Goal: Information Seeking & Learning: Learn about a topic

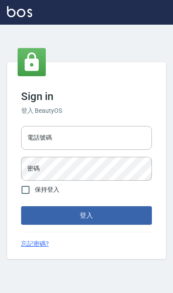
click at [67, 135] on input "電話號碼" at bounding box center [86, 138] width 131 height 24
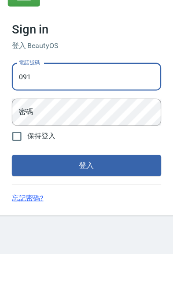
type input "0910967130"
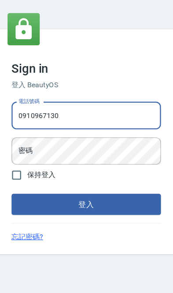
click at [27, 157] on div "密碼 密碼" at bounding box center [86, 169] width 131 height 24
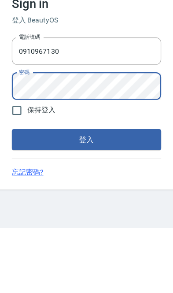
click at [29, 206] on button "登入" at bounding box center [86, 215] width 131 height 18
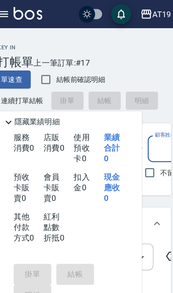
click at [146, 15] on div "AT19" at bounding box center [154, 12] width 16 height 11
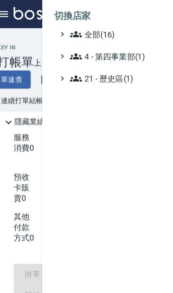
click at [85, 32] on span "全部(16)" at bounding box center [116, 30] width 85 height 11
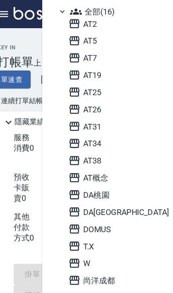
scroll to position [20, 0]
click at [79, 171] on span "DA桃園" at bounding box center [116, 170] width 86 height 11
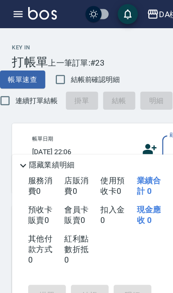
click at [12, 16] on icon "button" at bounding box center [16, 12] width 11 height 11
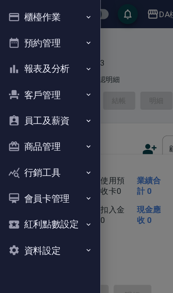
click at [37, 62] on button "報表及分析" at bounding box center [44, 60] width 81 height 23
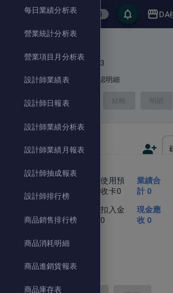
scroll to position [312, 0]
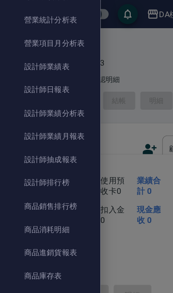
click at [40, 200] on link "商品消耗明細" at bounding box center [44, 201] width 81 height 20
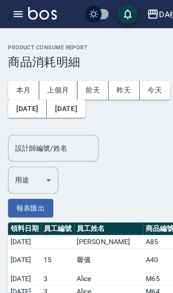
click at [52, 78] on button "上個月" at bounding box center [50, 79] width 33 height 16
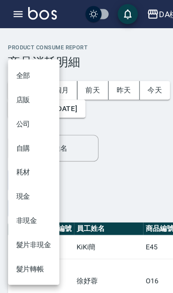
click at [19, 92] on li "店販" at bounding box center [29, 87] width 45 height 21
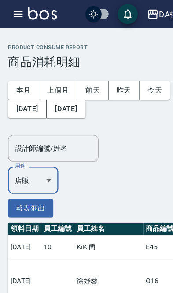
type input "店販"
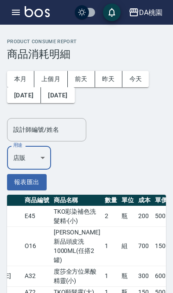
click at [147, 18] on button "DA桃園" at bounding box center [145, 13] width 41 height 18
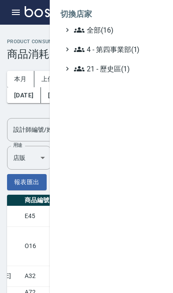
click at [113, 29] on span "全部(16)" at bounding box center [116, 30] width 85 height 11
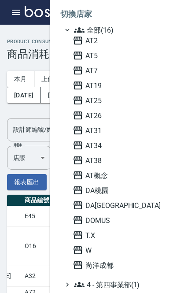
click at [119, 114] on span "AT26" at bounding box center [116, 115] width 86 height 11
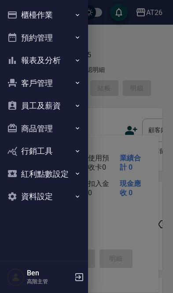
click at [37, 66] on button "報表及分析" at bounding box center [44, 60] width 81 height 23
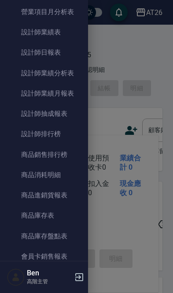
scroll to position [352, 0]
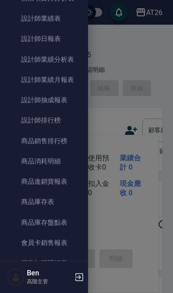
click at [39, 157] on link "商品消耗明細" at bounding box center [44, 161] width 81 height 20
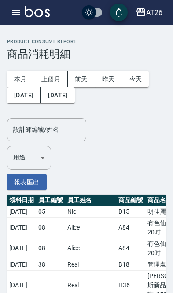
click at [35, 95] on button "[DATE]" at bounding box center [24, 95] width 34 height 16
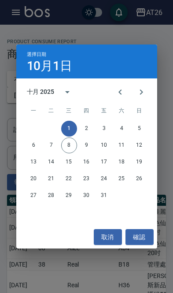
click at [124, 89] on icon "Previous month" at bounding box center [120, 92] width 11 height 11
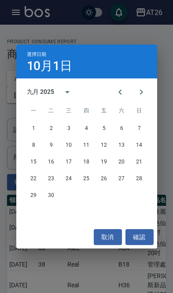
click at [124, 90] on icon "Previous month" at bounding box center [120, 92] width 11 height 11
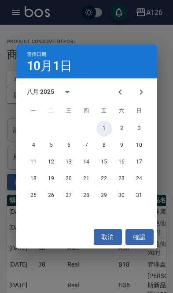
click at [111, 129] on button "1" at bounding box center [104, 129] width 16 height 16
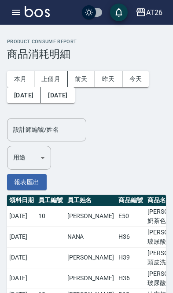
click at [74, 98] on button "[DATE]" at bounding box center [57, 95] width 33 height 16
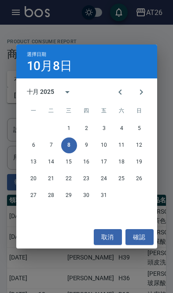
click at [116, 96] on icon "Previous month" at bounding box center [120, 92] width 11 height 11
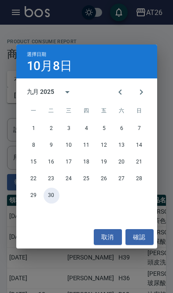
click at [57, 191] on button "30" at bounding box center [52, 195] width 16 height 16
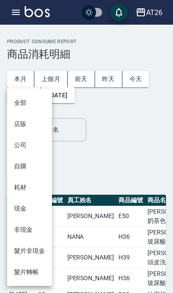
click at [27, 120] on li "店販" at bounding box center [29, 123] width 45 height 21
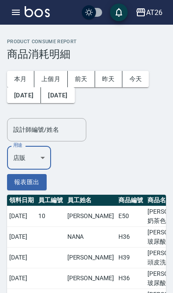
type input "店販"
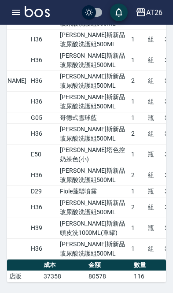
scroll to position [0, 98]
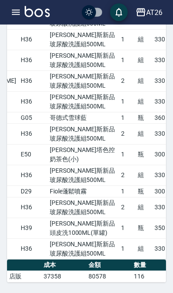
click at [158, 13] on div "AT26" at bounding box center [154, 12] width 16 height 11
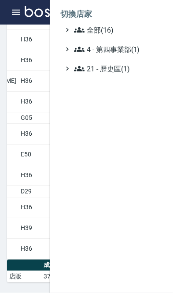
scroll to position [2447, 0]
click at [115, 30] on span "全部(16)" at bounding box center [116, 30] width 85 height 11
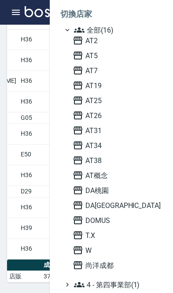
click at [111, 134] on span "AT31" at bounding box center [116, 130] width 86 height 11
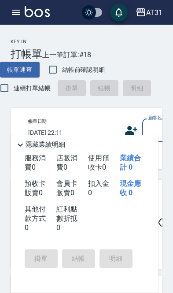
click at [7, 15] on button "button" at bounding box center [16, 13] width 18 height 18
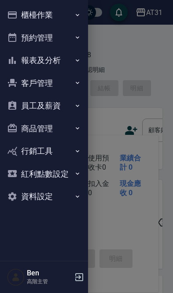
click at [51, 59] on button "報表及分析" at bounding box center [44, 60] width 81 height 23
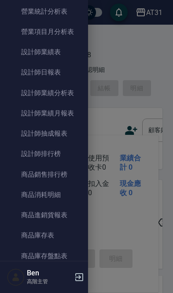
scroll to position [335, 0]
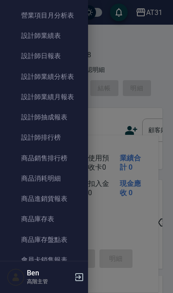
click at [41, 174] on link "商品消耗明細" at bounding box center [44, 178] width 81 height 20
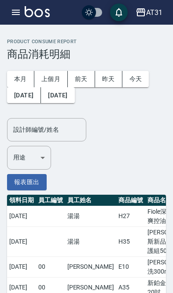
click at [41, 93] on button "[DATE]" at bounding box center [24, 95] width 34 height 16
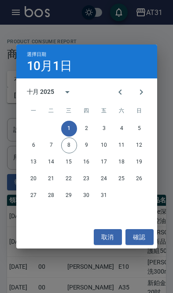
click at [115, 87] on icon "Previous month" at bounding box center [120, 92] width 11 height 11
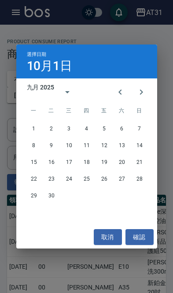
click at [115, 87] on icon "Previous month" at bounding box center [120, 92] width 11 height 11
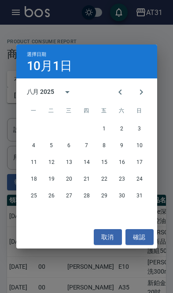
click at [115, 91] on icon "Previous month" at bounding box center [120, 92] width 11 height 11
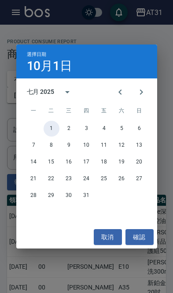
click at [51, 125] on button "1" at bounding box center [52, 129] width 16 height 16
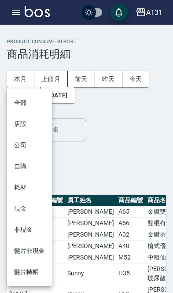
click at [22, 125] on li "店販" at bounding box center [29, 123] width 45 height 21
type input "店販"
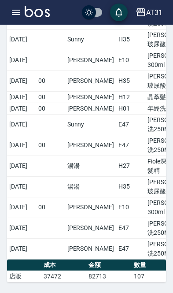
click at [157, 11] on div "AT31" at bounding box center [154, 12] width 16 height 11
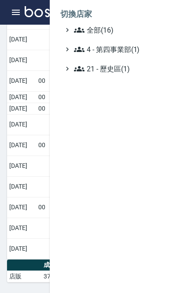
click at [120, 29] on span "全部(16)" at bounding box center [116, 30] width 85 height 11
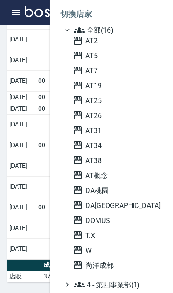
click at [110, 146] on span "AT34" at bounding box center [116, 145] width 86 height 11
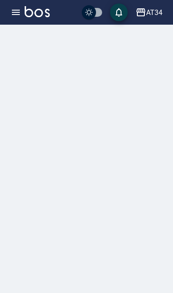
click at [10, 19] on button "button" at bounding box center [16, 13] width 18 height 18
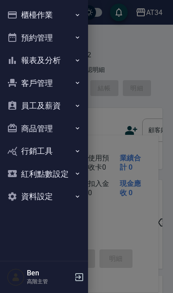
click at [65, 60] on button "報表及分析" at bounding box center [44, 60] width 81 height 23
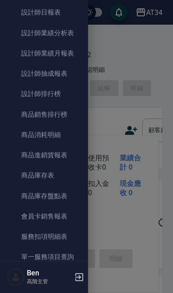
scroll to position [418, 0]
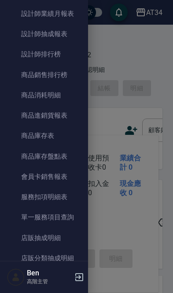
click at [65, 96] on link "商品消耗明細" at bounding box center [44, 95] width 81 height 20
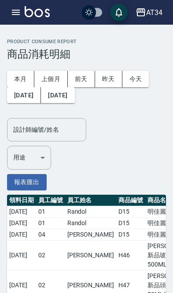
click at [41, 89] on button "[DATE]" at bounding box center [24, 95] width 34 height 16
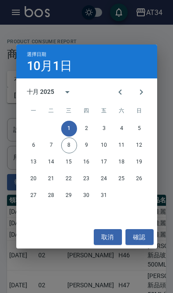
click at [123, 94] on icon "Previous month" at bounding box center [120, 92] width 11 height 11
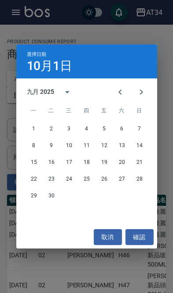
click at [123, 94] on icon "Previous month" at bounding box center [120, 92] width 11 height 11
click at [120, 91] on icon "Previous month" at bounding box center [119, 91] width 3 height 5
click at [52, 134] on button "1" at bounding box center [52, 129] width 16 height 16
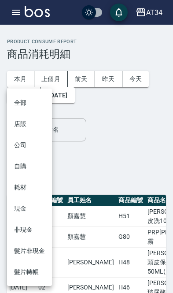
click at [25, 126] on li "店販" at bounding box center [29, 123] width 45 height 21
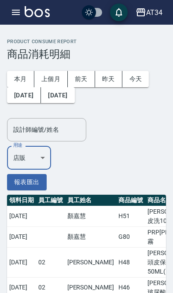
type input "店販"
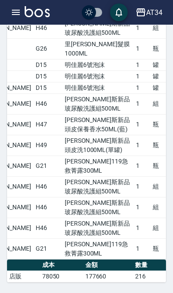
scroll to position [6194, 0]
click at [150, 18] on div "AT34" at bounding box center [154, 12] width 16 height 11
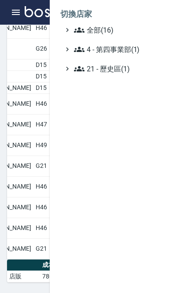
click at [111, 29] on span "全部(16)" at bounding box center [116, 30] width 85 height 11
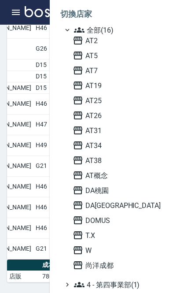
click at [120, 221] on span "DOMUS" at bounding box center [116, 220] width 86 height 11
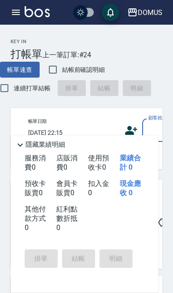
click at [13, 16] on icon "button" at bounding box center [16, 12] width 11 height 11
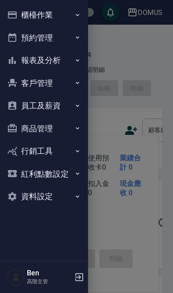
click at [18, 51] on button "報表及分析" at bounding box center [44, 60] width 81 height 23
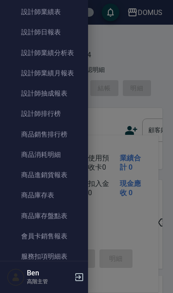
scroll to position [362, 0]
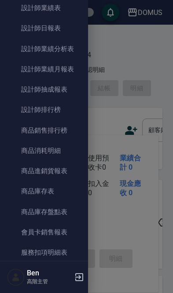
click at [37, 142] on link "商品消耗明細" at bounding box center [44, 150] width 81 height 20
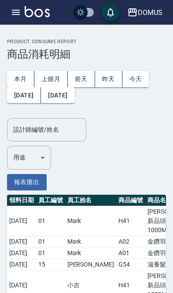
click at [32, 98] on button "[DATE]" at bounding box center [24, 95] width 34 height 16
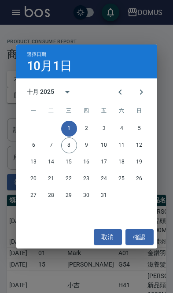
click at [120, 96] on icon "Previous month" at bounding box center [120, 92] width 11 height 11
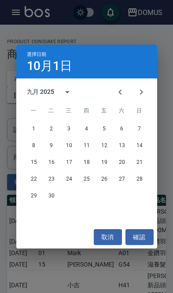
click at [120, 95] on icon "Previous month" at bounding box center [120, 92] width 11 height 11
click at [118, 94] on icon "Previous month" at bounding box center [120, 92] width 11 height 11
click at [51, 126] on button "1" at bounding box center [52, 129] width 16 height 16
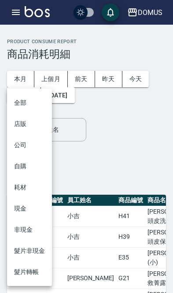
click at [16, 124] on li "店販" at bounding box center [29, 123] width 45 height 21
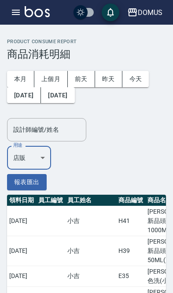
type input "店販"
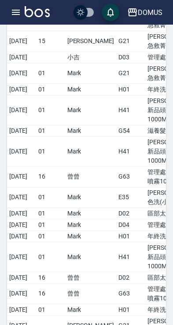
scroll to position [0, -1]
click at [11, 10] on icon "button" at bounding box center [16, 12] width 11 height 11
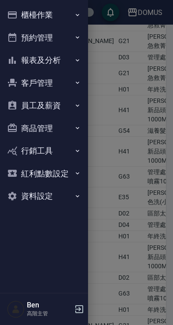
scroll to position [276, 0]
click at [25, 61] on button "報表及分析" at bounding box center [44, 60] width 81 height 23
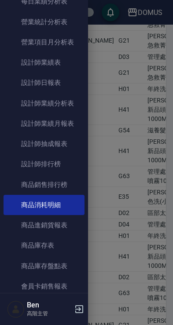
scroll to position [305, 0]
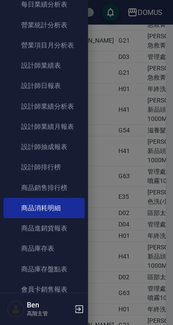
click at [44, 228] on link "商品進銷貨報表" at bounding box center [44, 228] width 81 height 20
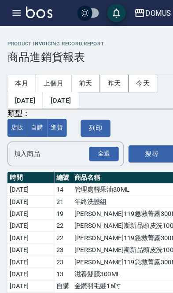
click at [41, 98] on button "[DATE]" at bounding box center [24, 95] width 34 height 16
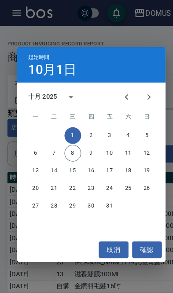
click at [125, 86] on button "Previous month" at bounding box center [120, 91] width 21 height 21
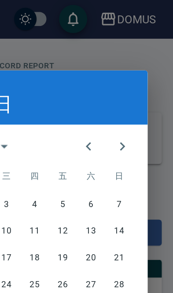
click at [115, 95] on icon "Previous month" at bounding box center [120, 92] width 11 height 11
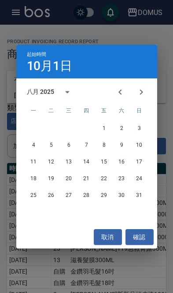
click at [123, 99] on button "Previous month" at bounding box center [120, 91] width 21 height 21
click at [53, 129] on button "1" at bounding box center [52, 129] width 16 height 16
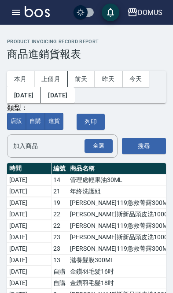
click at [149, 151] on button "搜尋" at bounding box center [144, 146] width 44 height 16
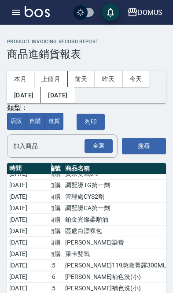
scroll to position [2326, 5]
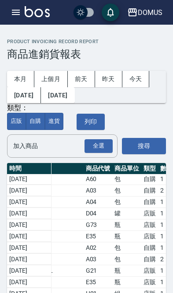
click at [13, 7] on icon "button" at bounding box center [16, 12] width 11 height 11
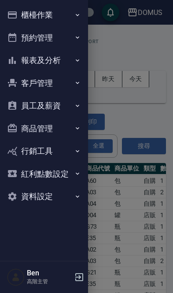
scroll to position [1177, 118]
click at [136, 246] on div at bounding box center [86, 146] width 173 height 293
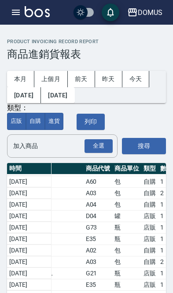
click at [15, 122] on button "店販" at bounding box center [16, 121] width 19 height 17
click at [17, 118] on button "店販" at bounding box center [16, 121] width 19 height 17
click at [38, 118] on button "自購" at bounding box center [35, 121] width 19 height 17
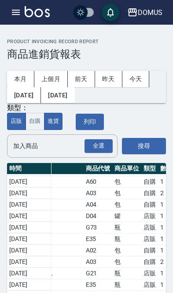
click at [59, 120] on button "進貨" at bounding box center [53, 121] width 19 height 17
click at [100, 149] on button "全選" at bounding box center [99, 146] width 28 height 14
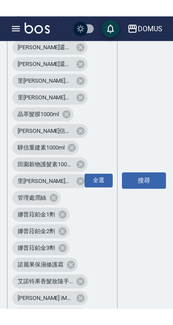
scroll to position [4000, 0]
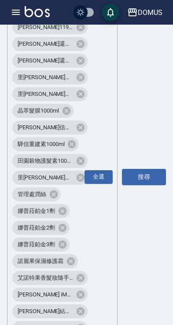
click at [138, 172] on button "搜尋" at bounding box center [144, 177] width 44 height 16
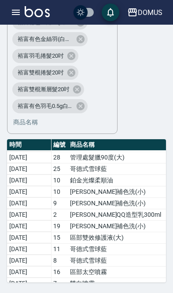
scroll to position [1757, 0]
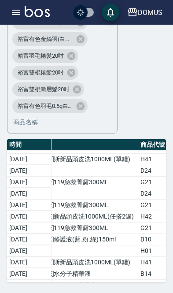
click at [152, 16] on div "DOMUS" at bounding box center [150, 12] width 25 height 11
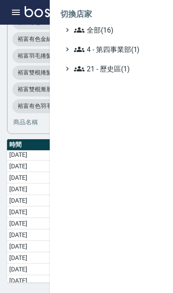
click at [89, 34] on span "全部(16)" at bounding box center [116, 30] width 85 height 11
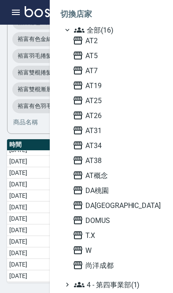
scroll to position [1343, 77]
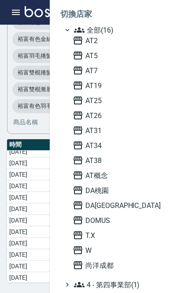
click at [94, 175] on span "AT概念" at bounding box center [116, 175] width 86 height 11
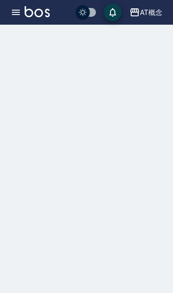
click at [8, 16] on button "button" at bounding box center [16, 13] width 18 height 18
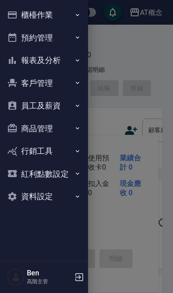
click at [30, 59] on button "報表及分析" at bounding box center [44, 60] width 81 height 23
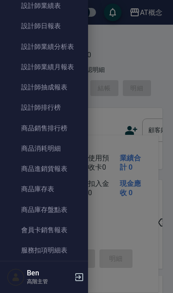
scroll to position [365, 0]
click at [44, 140] on link "商品消耗明細" at bounding box center [44, 148] width 81 height 20
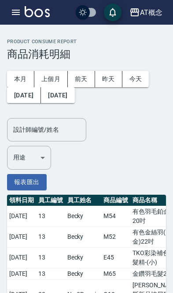
click at [39, 99] on button "[DATE]" at bounding box center [24, 95] width 34 height 16
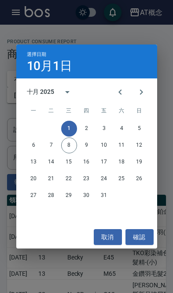
click at [123, 88] on icon "Previous month" at bounding box center [120, 92] width 11 height 11
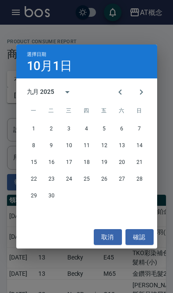
click at [123, 88] on icon "Previous month" at bounding box center [120, 92] width 11 height 11
click at [122, 92] on icon "Previous month" at bounding box center [120, 92] width 11 height 11
click at [57, 131] on button "1" at bounding box center [52, 129] width 16 height 16
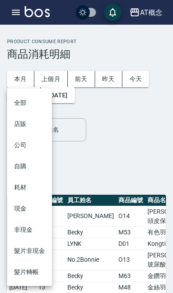
click at [21, 126] on li "店販" at bounding box center [29, 123] width 45 height 21
type input "店販"
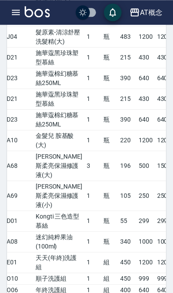
scroll to position [1123, 0]
